Goal: Communication & Community: Answer question/provide support

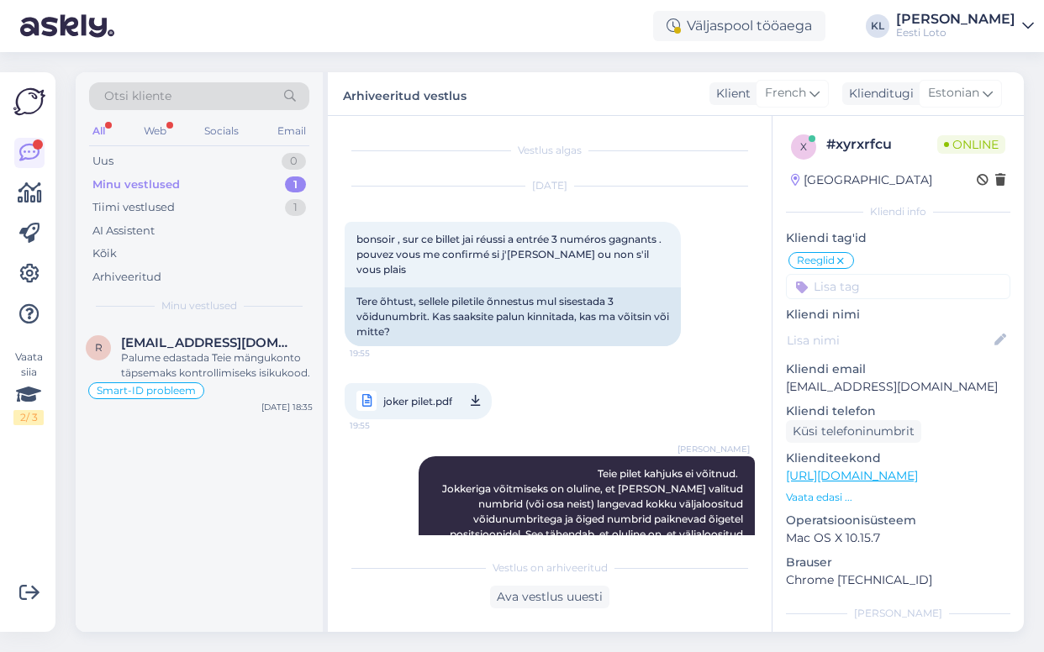
scroll to position [217, 0]
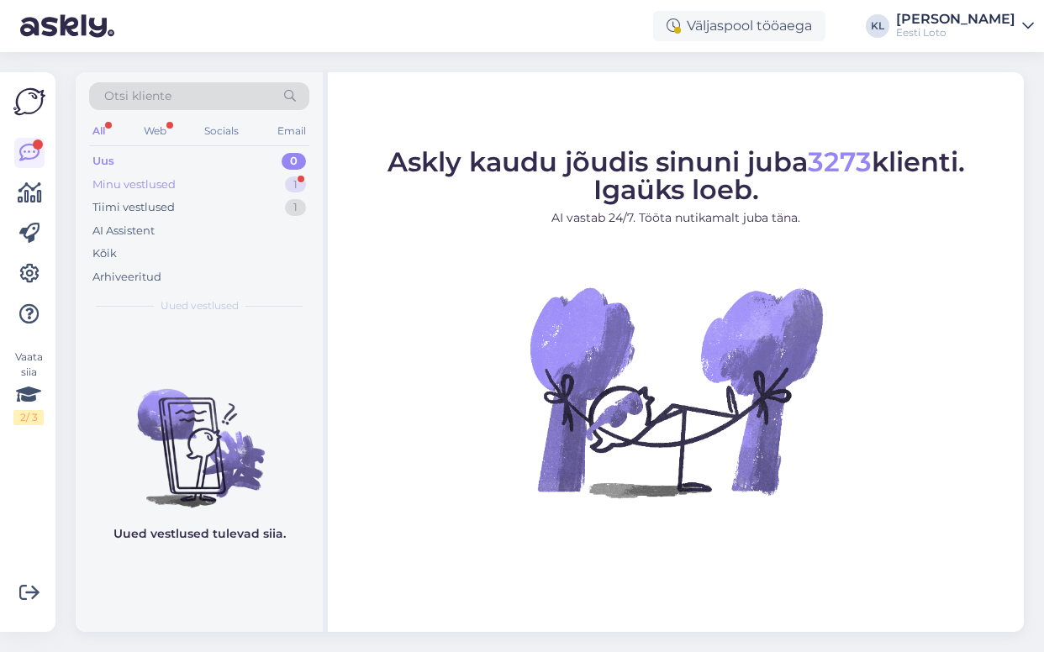
click at [248, 182] on div "Minu vestlused 1" at bounding box center [199, 185] width 220 height 24
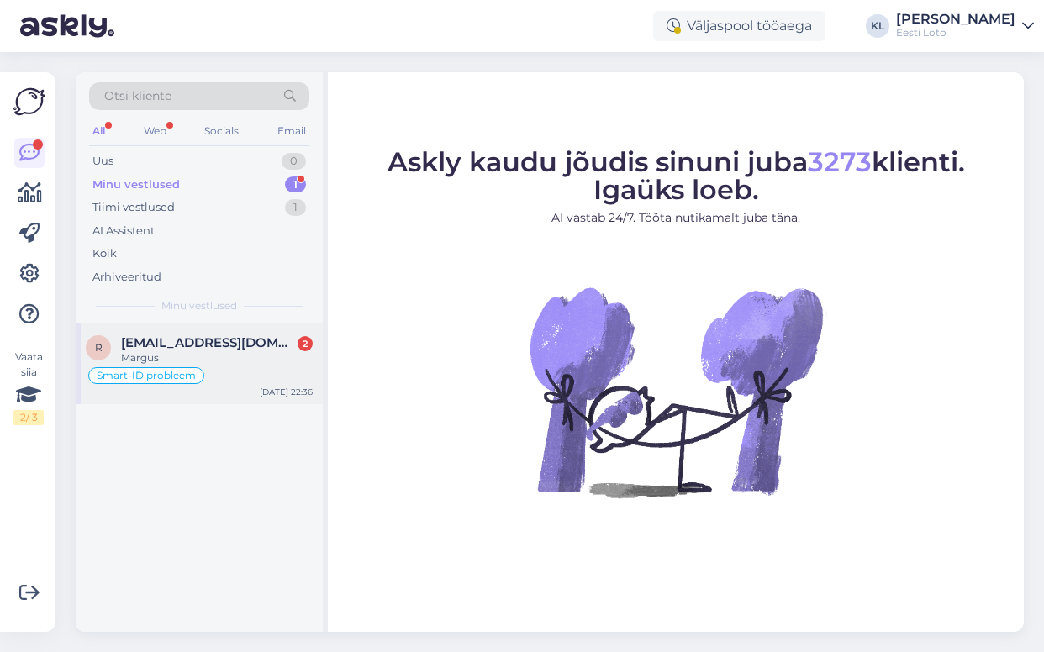
click at [203, 362] on div "Margus" at bounding box center [217, 358] width 192 height 15
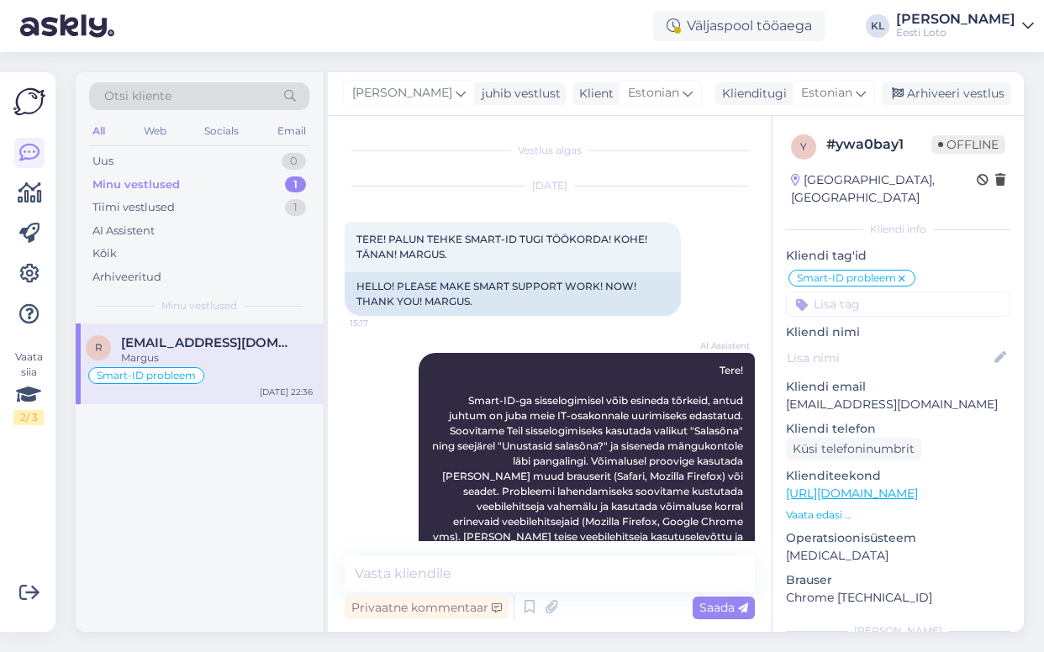
scroll to position [775, 0]
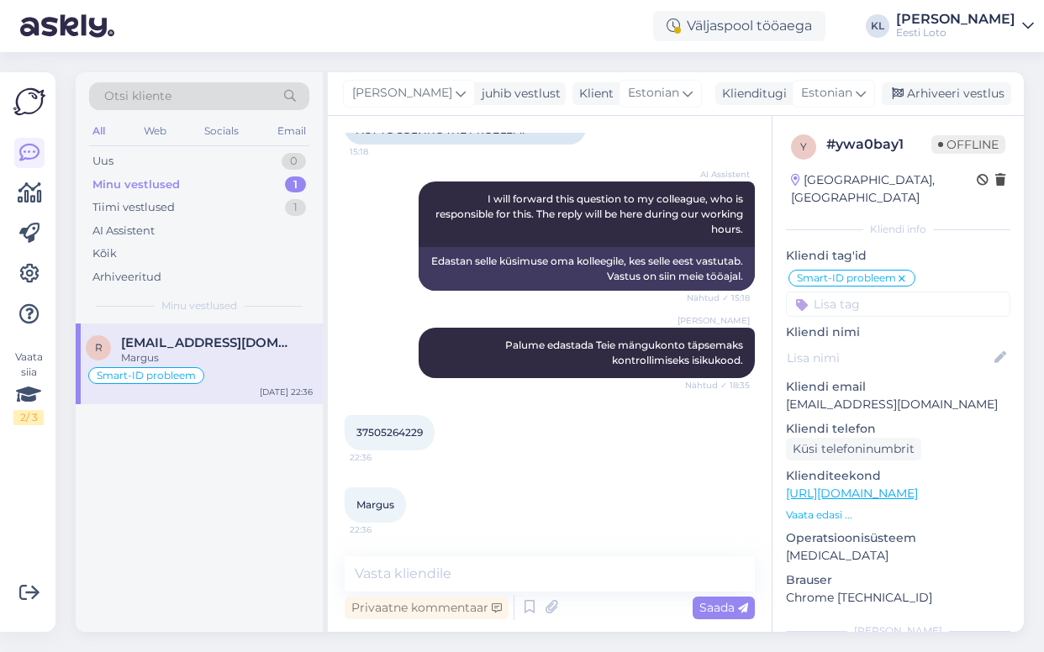
click at [392, 431] on span "37505264229" at bounding box center [389, 432] width 66 height 13
click at [423, 450] on div "37505264229 22:36" at bounding box center [390, 432] width 90 height 35
click at [402, 432] on span "37505264229" at bounding box center [389, 432] width 66 height 13
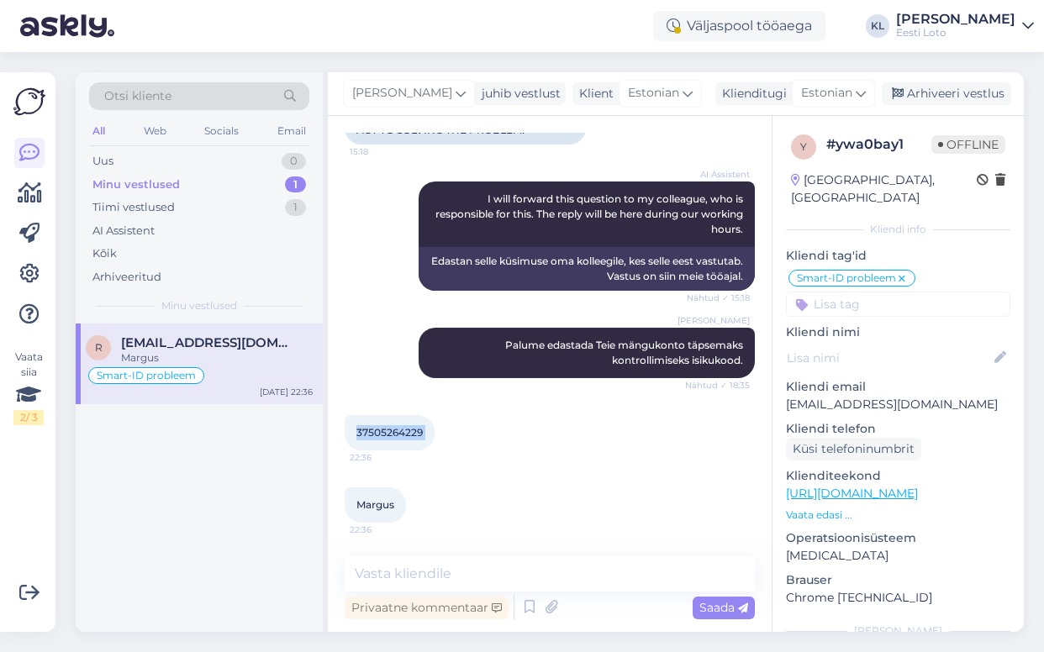
copy div "37505264229 22:36"
